Goal: Task Accomplishment & Management: Use online tool/utility

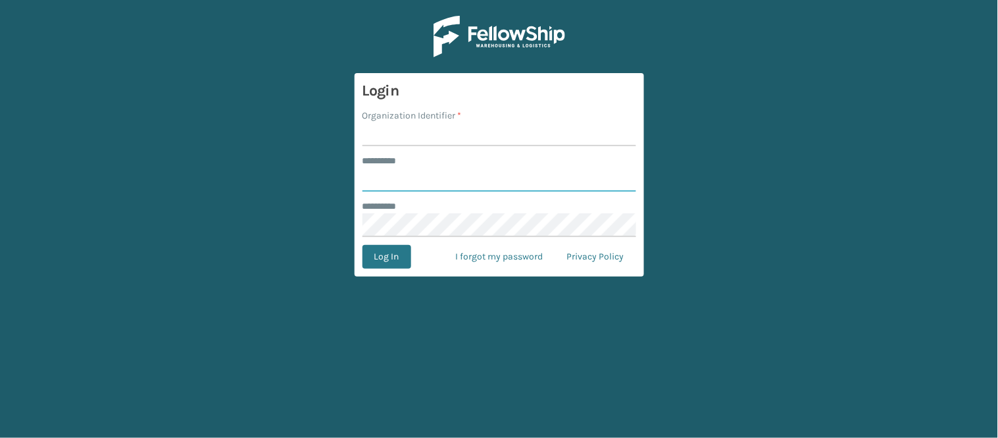
type input "******"
click at [424, 132] on input "Organization Identifier *" at bounding box center [500, 134] width 274 height 24
type input "WindGap"
click at [363, 245] on button "Log In" at bounding box center [387, 257] width 49 height 24
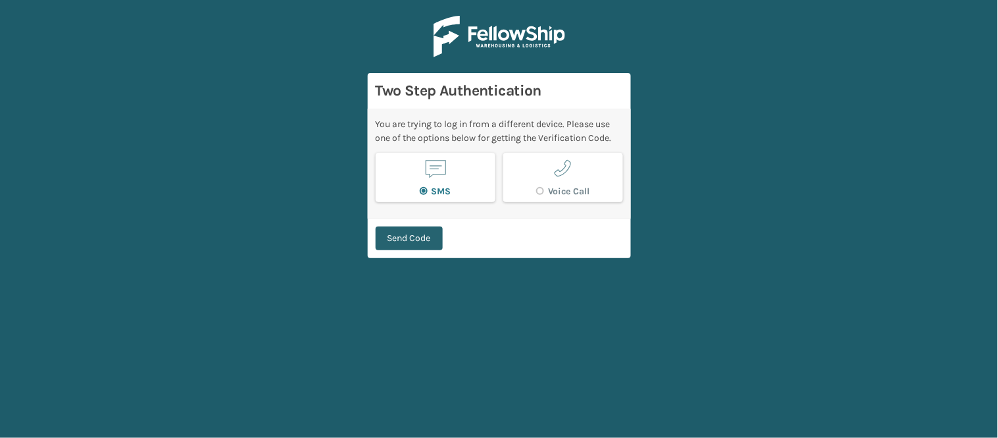
click at [400, 234] on button "Send Code" at bounding box center [409, 238] width 67 height 24
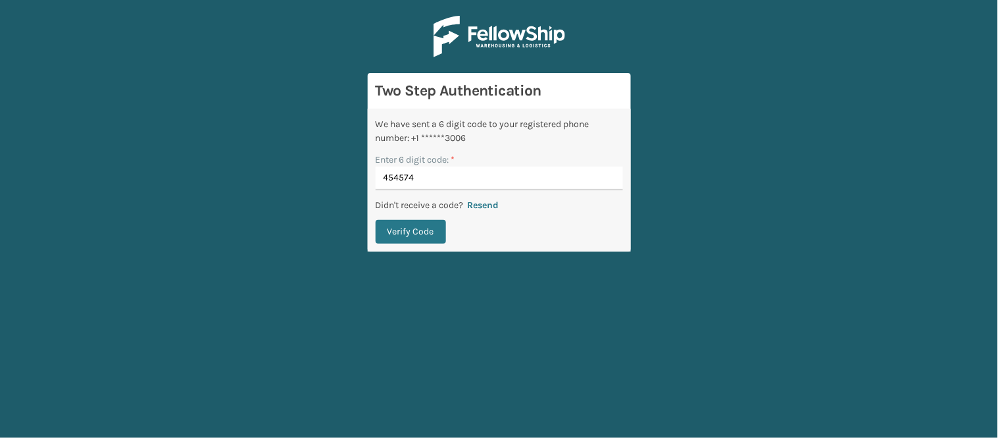
type input "454574"
click at [376, 220] on button "Verify Code" at bounding box center [411, 232] width 70 height 24
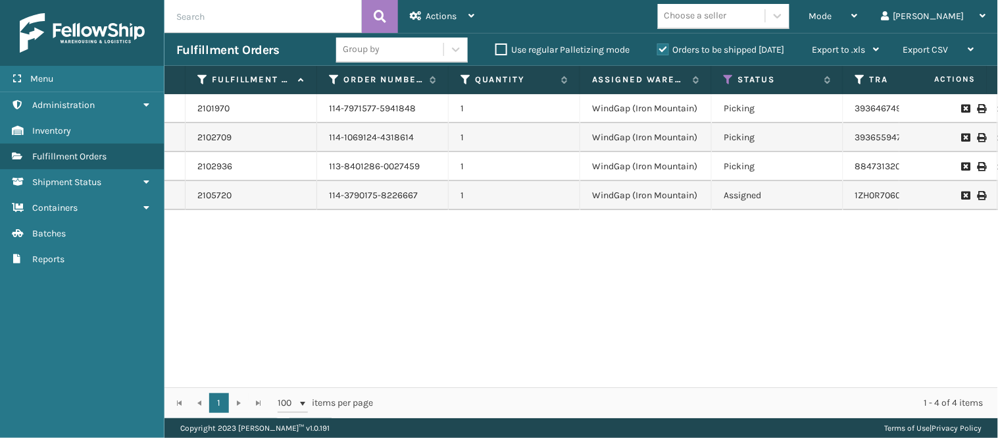
click at [411, 272] on div "2101970 114-7971577-5941848 1 WindGap (Iron Mountain) Picking 393646749107 FedE…" at bounding box center [582, 240] width 834 height 293
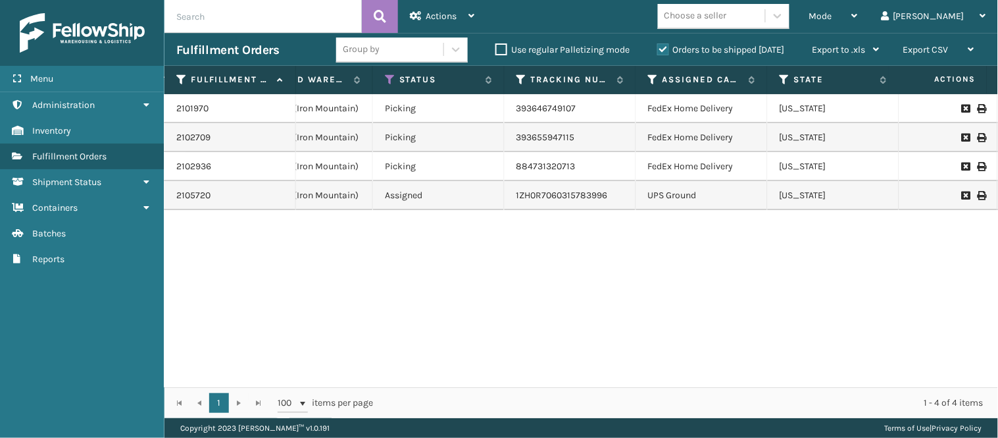
scroll to position [0, 220]
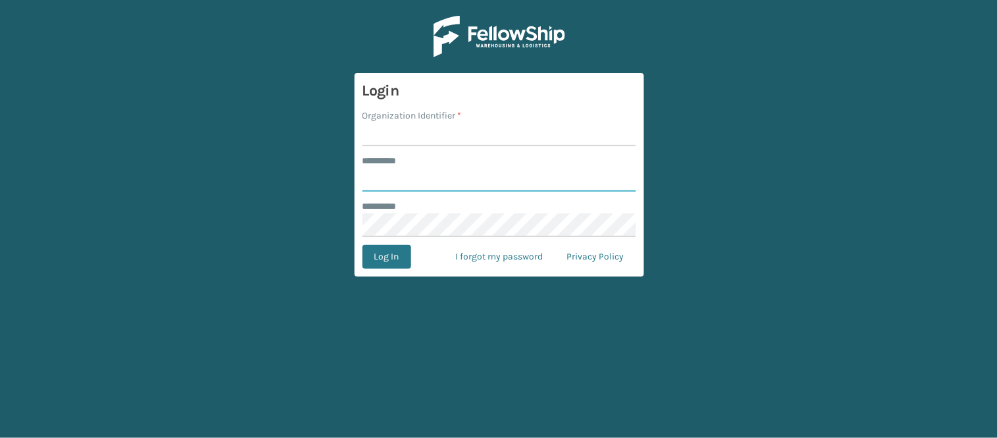
type input "******"
type input "WindGap"
click at [363, 245] on button "Log In" at bounding box center [387, 257] width 49 height 24
